Goal: Check status: Check status

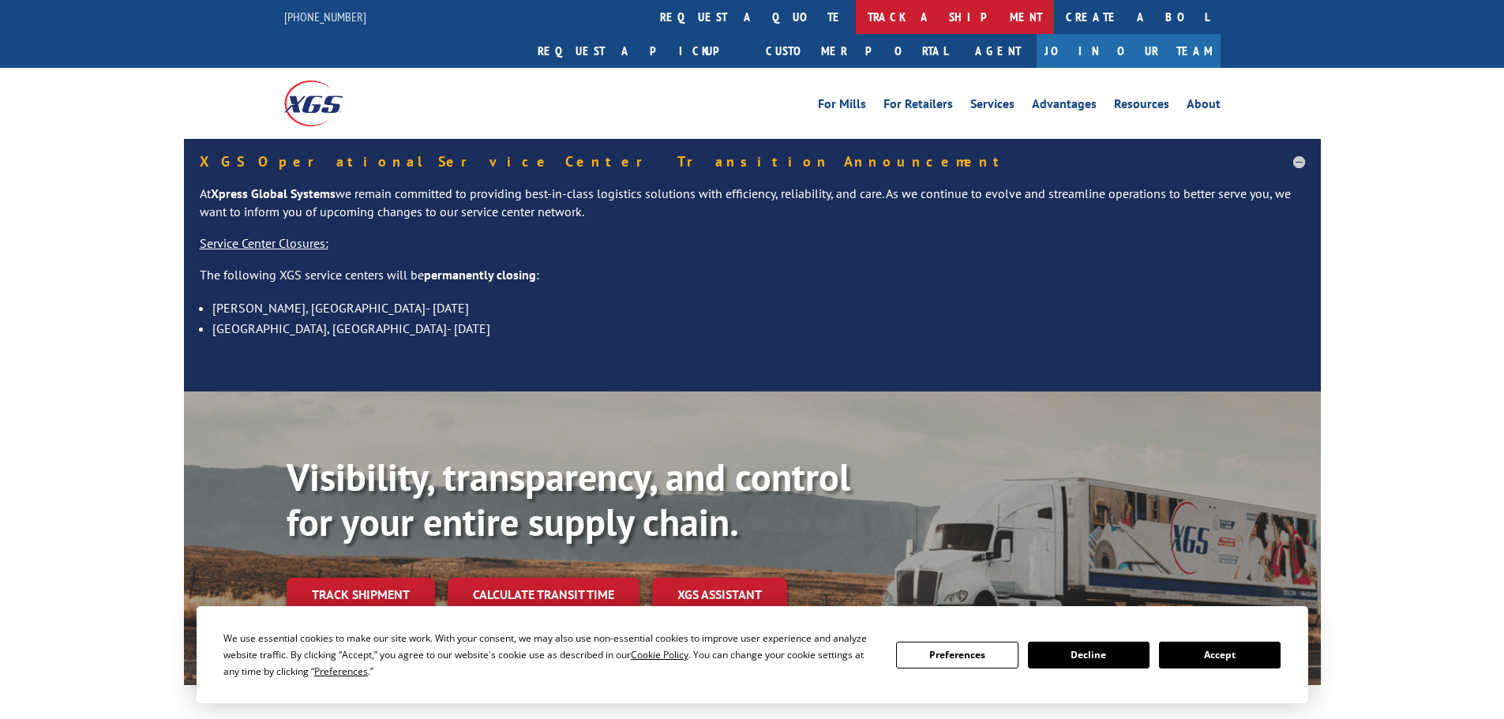
click at [856, 21] on link "track a shipment" at bounding box center [955, 17] width 198 height 34
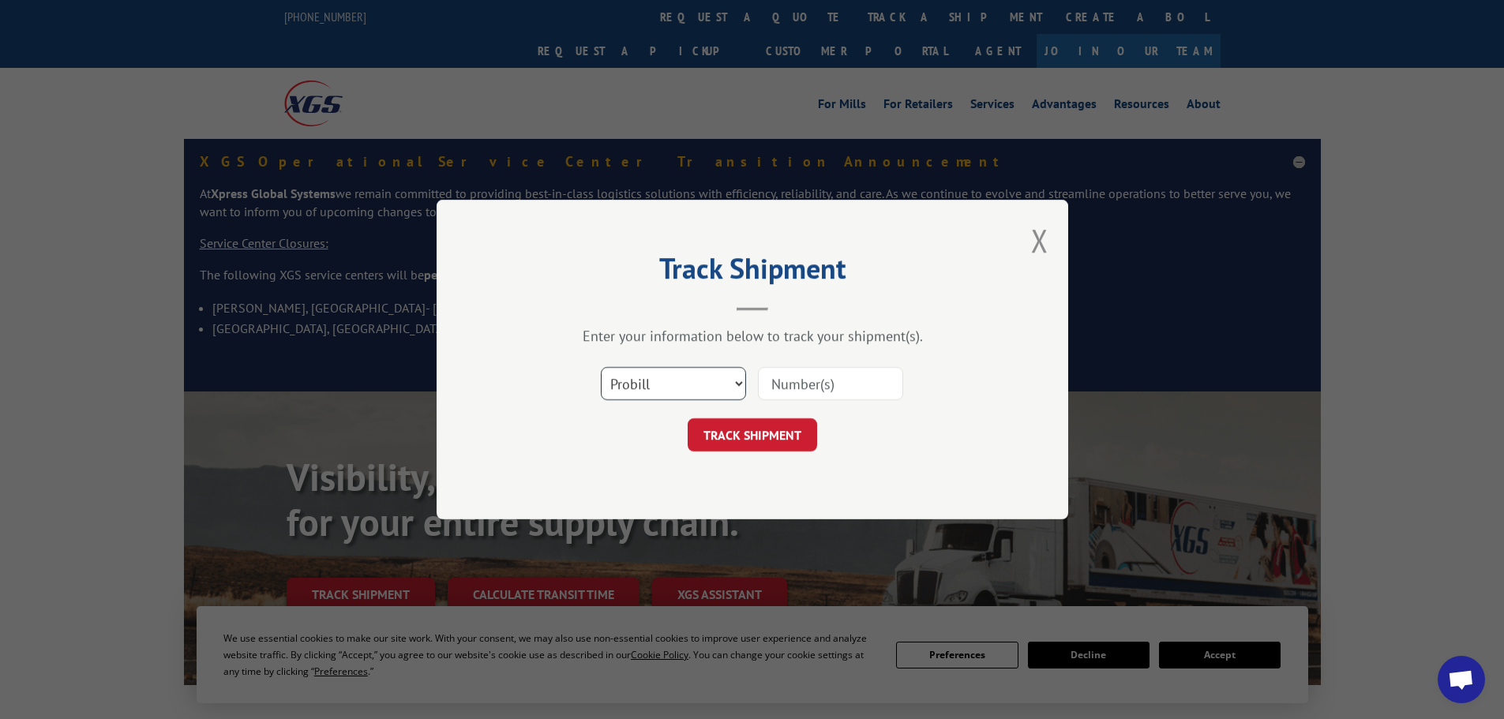
click at [722, 375] on select "Select category... Probill BOL PO" at bounding box center [673, 383] width 145 height 33
select select "bol"
click at [601, 367] on select "Select category... Probill BOL PO" at bounding box center [673, 383] width 145 height 33
click at [829, 387] on input at bounding box center [830, 383] width 145 height 33
paste input "6009120"
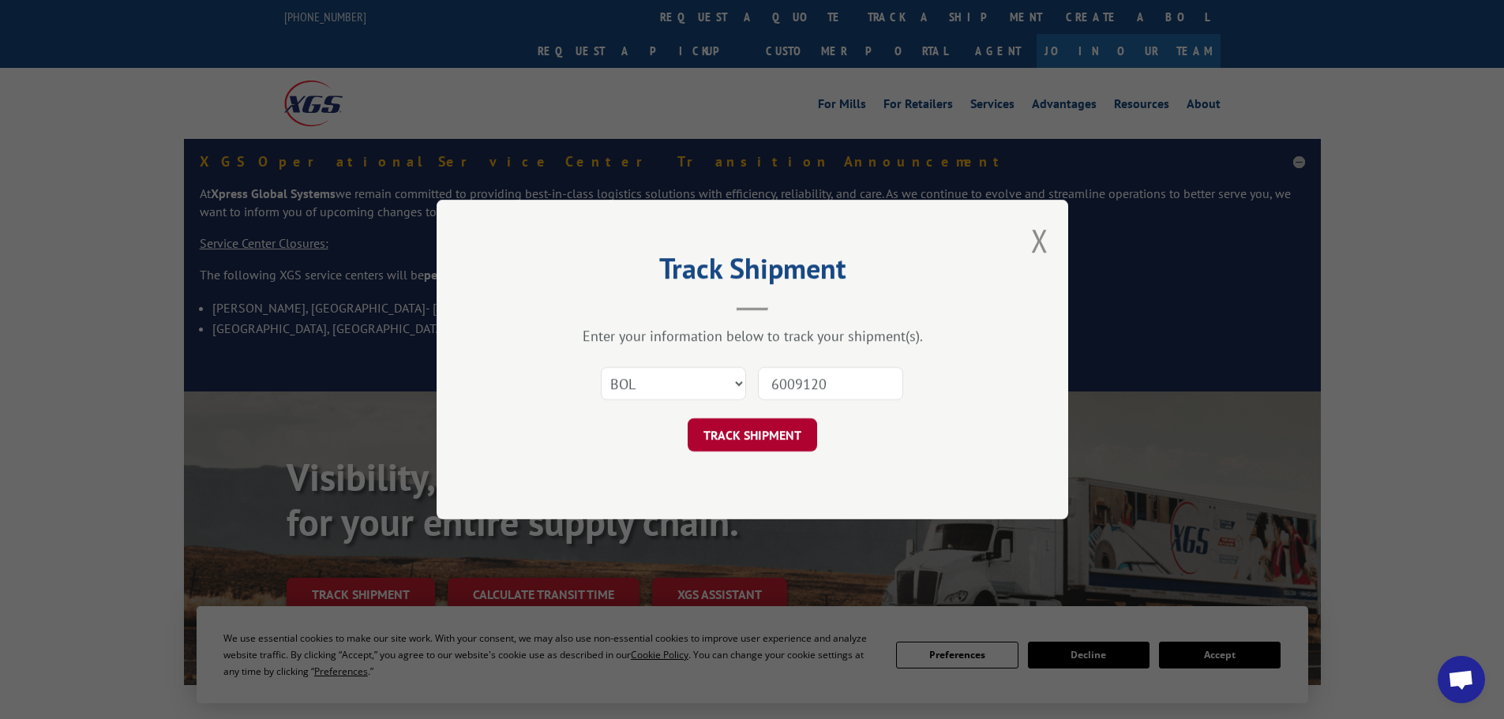
type input "6009120"
click at [771, 423] on button "TRACK SHIPMENT" at bounding box center [752, 434] width 129 height 33
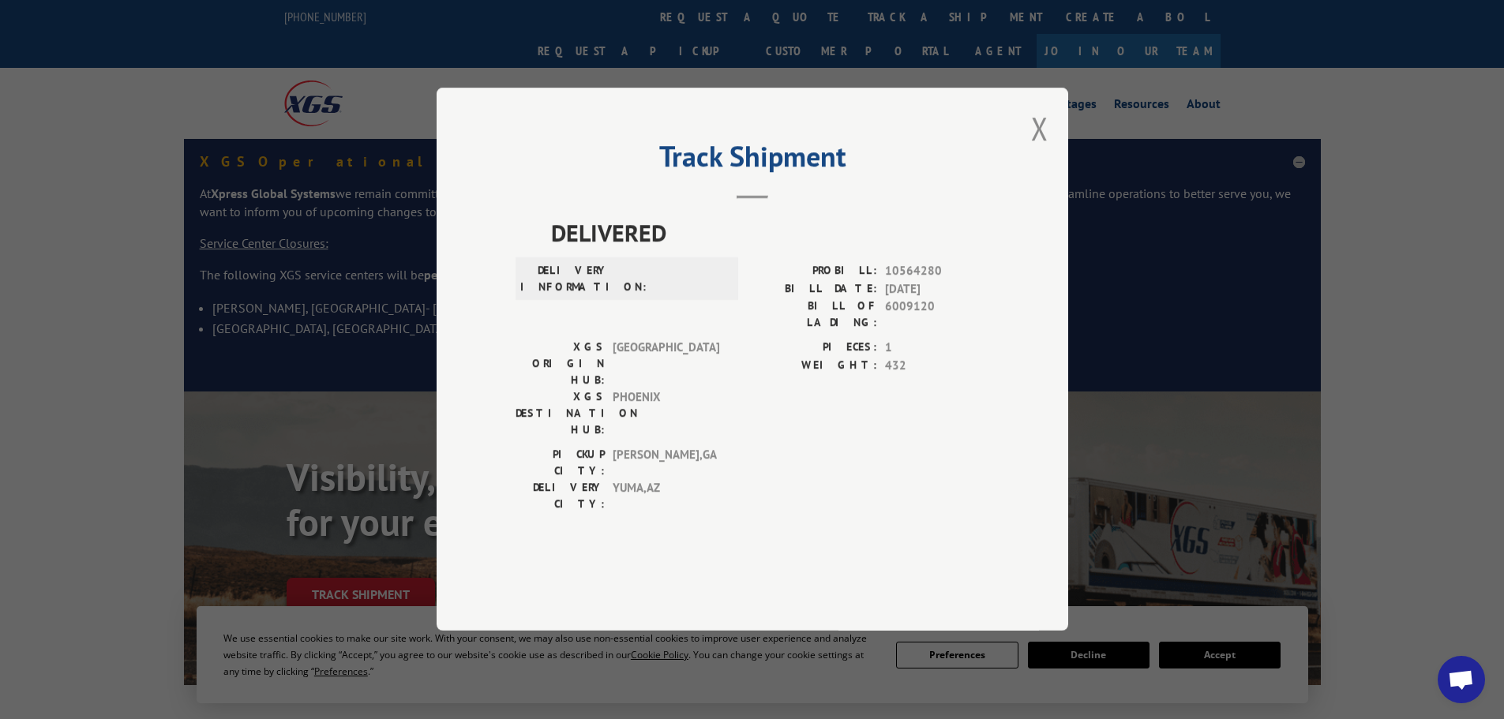
click at [1053, 175] on div "Track Shipment DELIVERED DELIVERY INFORMATION: PROBILL: 10564280 BILL DATE: [DA…" at bounding box center [753, 359] width 632 height 543
click at [1047, 149] on button "Close modal" at bounding box center [1039, 128] width 17 height 42
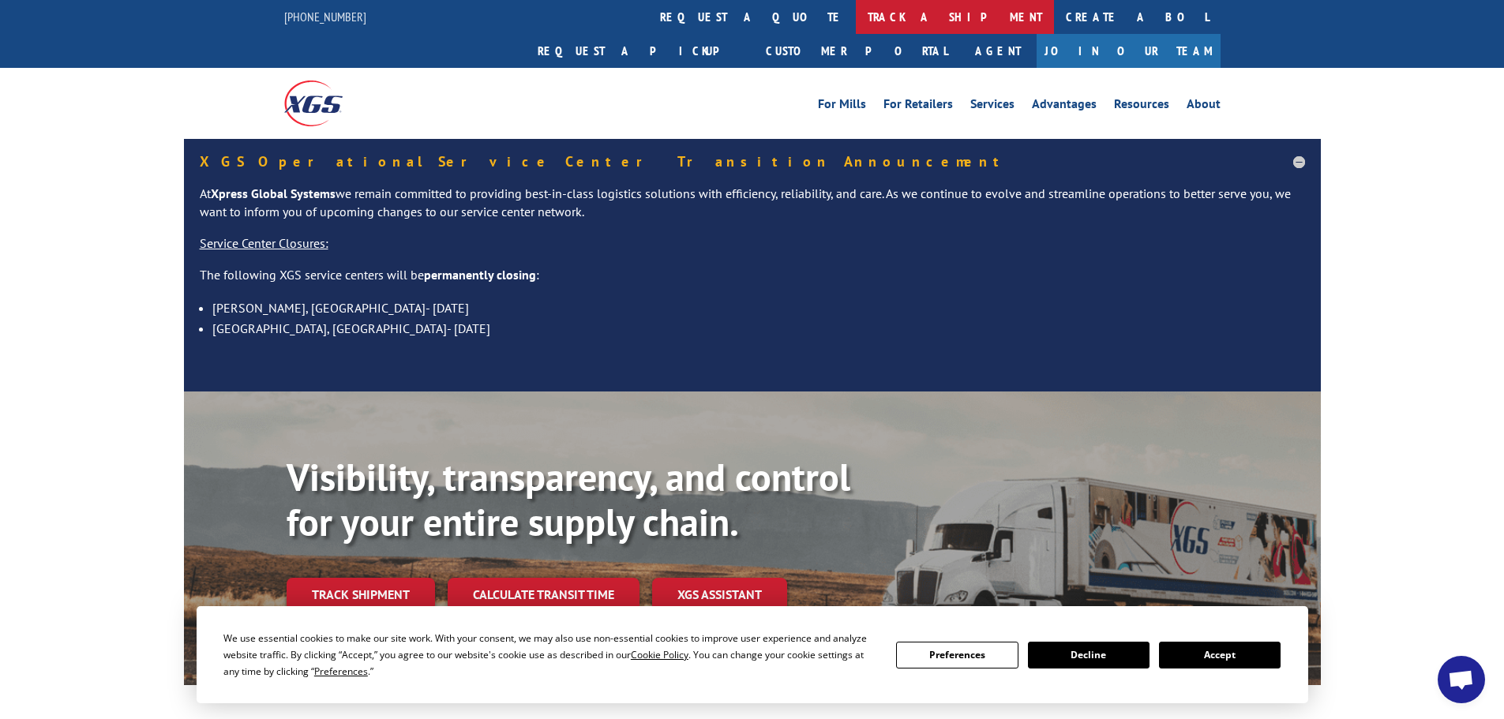
click at [856, 12] on link "track a shipment" at bounding box center [955, 17] width 198 height 34
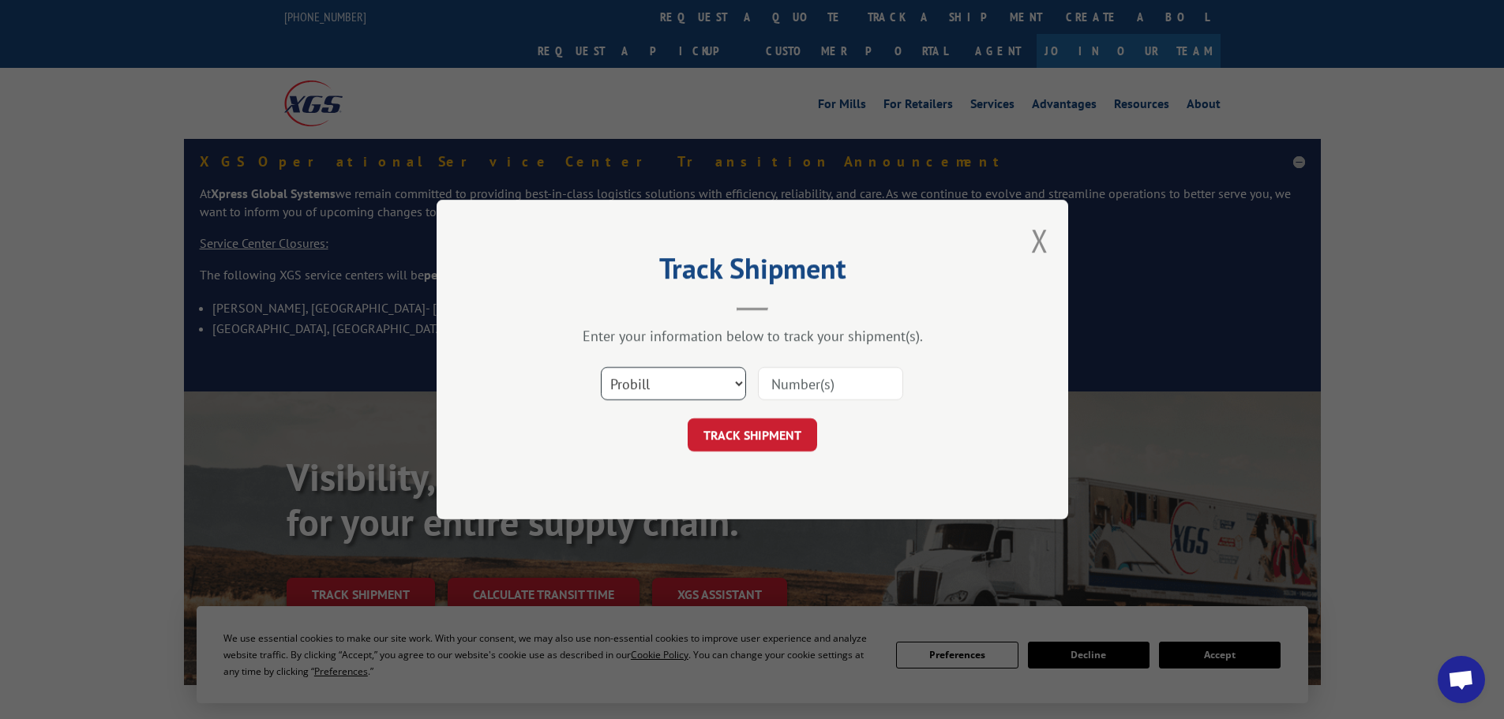
click at [659, 371] on select "Select category... Probill BOL PO" at bounding box center [673, 383] width 145 height 33
click at [601, 367] on select "Select category... Probill BOL PO" at bounding box center [673, 383] width 145 height 33
click at [679, 392] on select "Select category... Probill BOL PO" at bounding box center [673, 383] width 145 height 33
select select "probill"
click at [601, 367] on select "Select category... Probill BOL PO" at bounding box center [673, 383] width 145 height 33
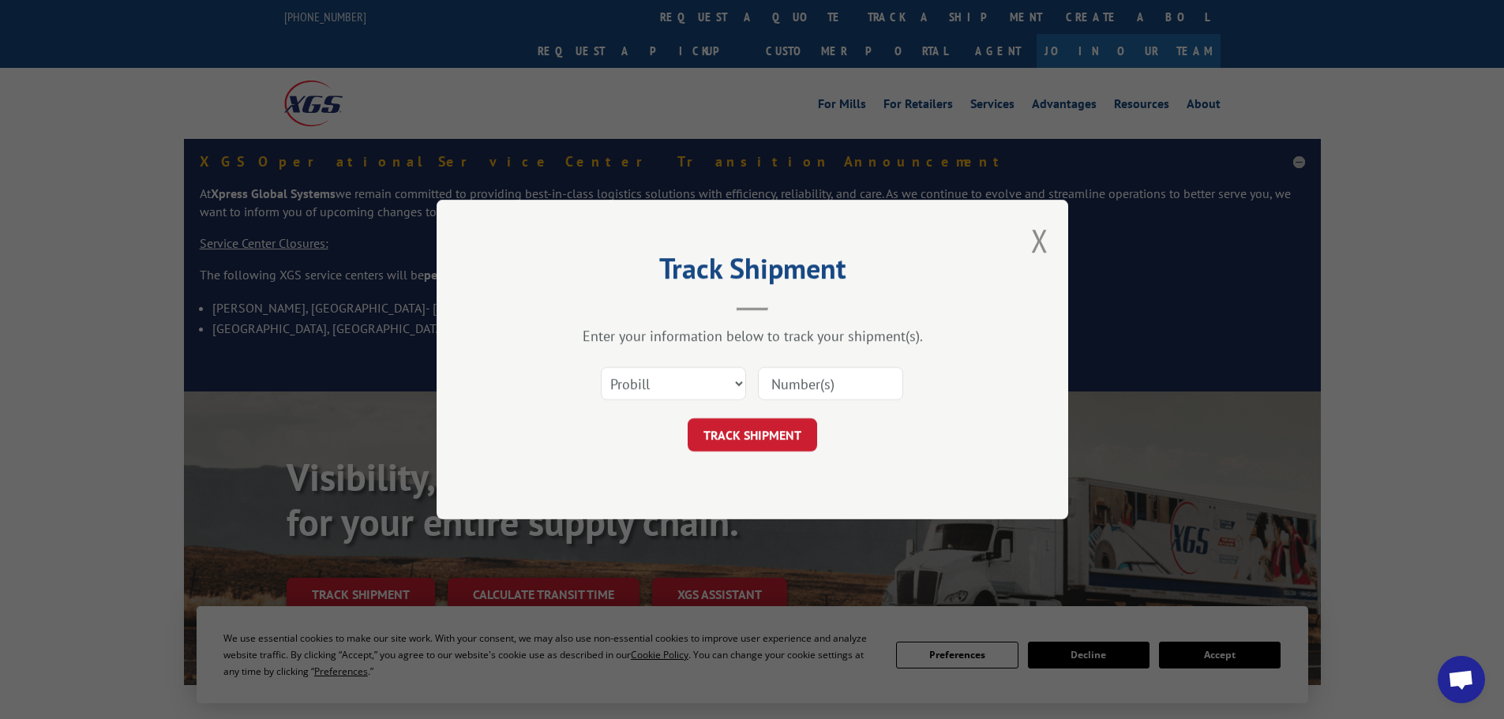
click at [893, 364] on div "Select category... Probill BOL PO" at bounding box center [752, 384] width 474 height 52
click at [857, 382] on input at bounding box center [830, 383] width 145 height 33
paste input "6009120"
type input "6009120"
click at [773, 448] on button "TRACK SHIPMENT" at bounding box center [752, 434] width 129 height 33
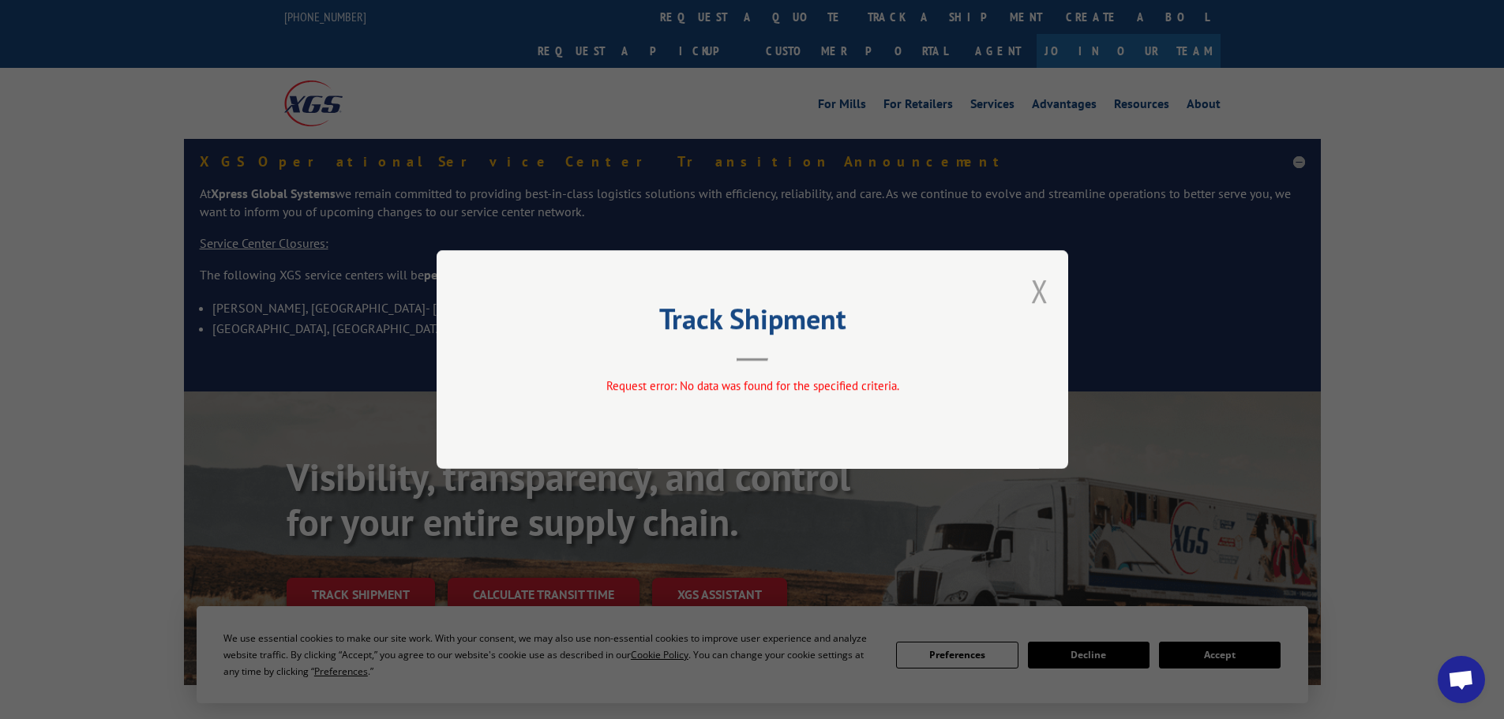
click at [1033, 283] on button "Close modal" at bounding box center [1039, 291] width 17 height 42
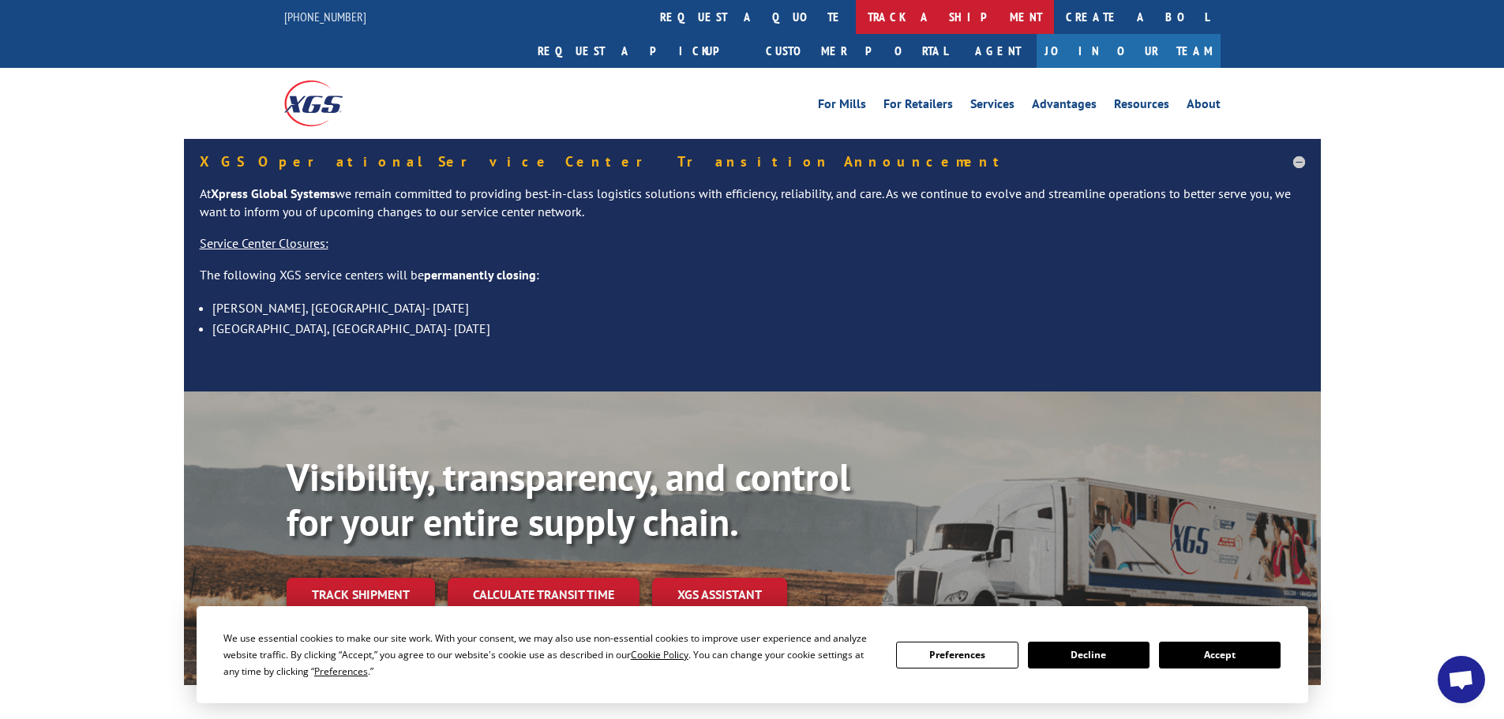
click at [856, 9] on link "track a shipment" at bounding box center [955, 17] width 198 height 34
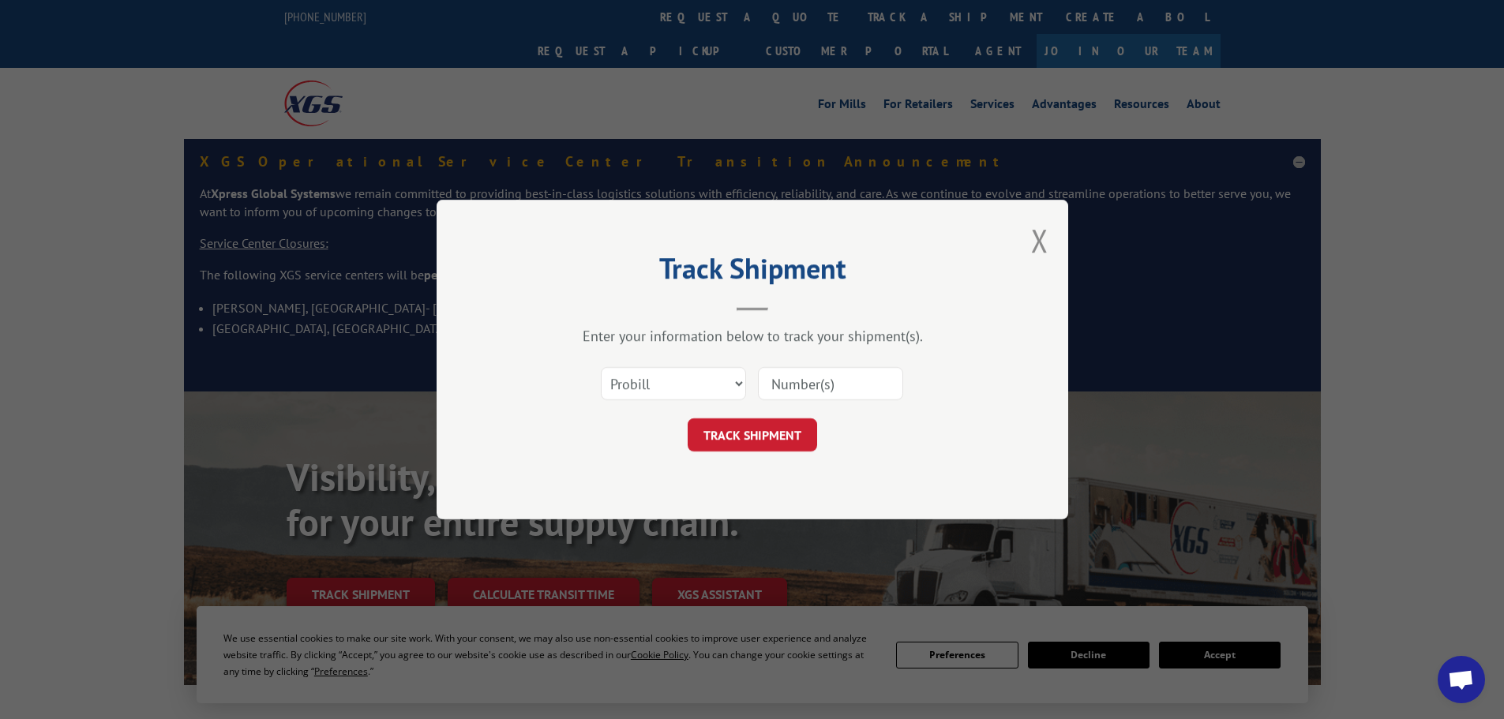
click at [800, 366] on div at bounding box center [830, 384] width 145 height 36
click at [804, 371] on input at bounding box center [830, 383] width 145 height 33
paste input "17228354"
type input "17228354"
click button "TRACK SHIPMENT" at bounding box center [752, 434] width 129 height 33
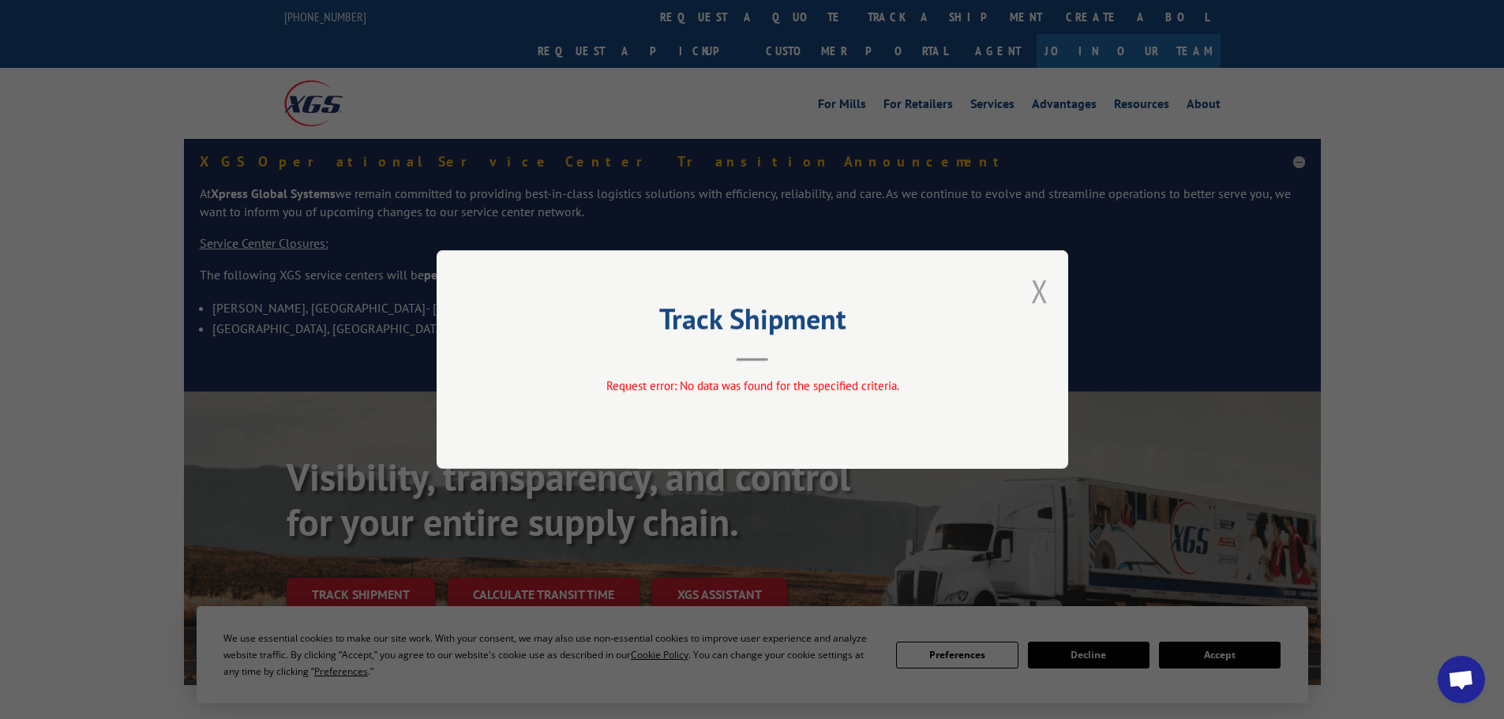
click at [1046, 291] on button "Close modal" at bounding box center [1039, 291] width 17 height 42
